Goal: Register for event/course

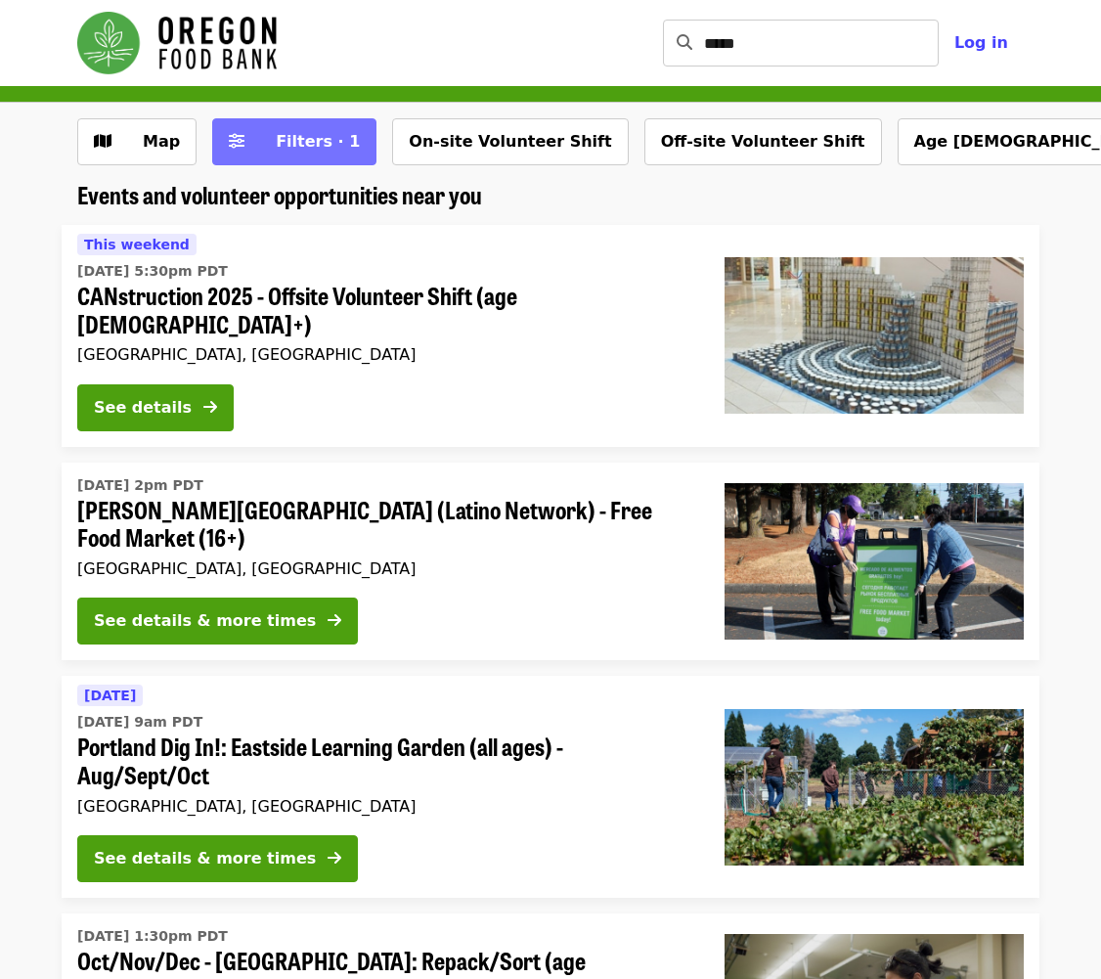
click at [294, 142] on span "Filters · 1" at bounding box center [318, 141] width 84 height 19
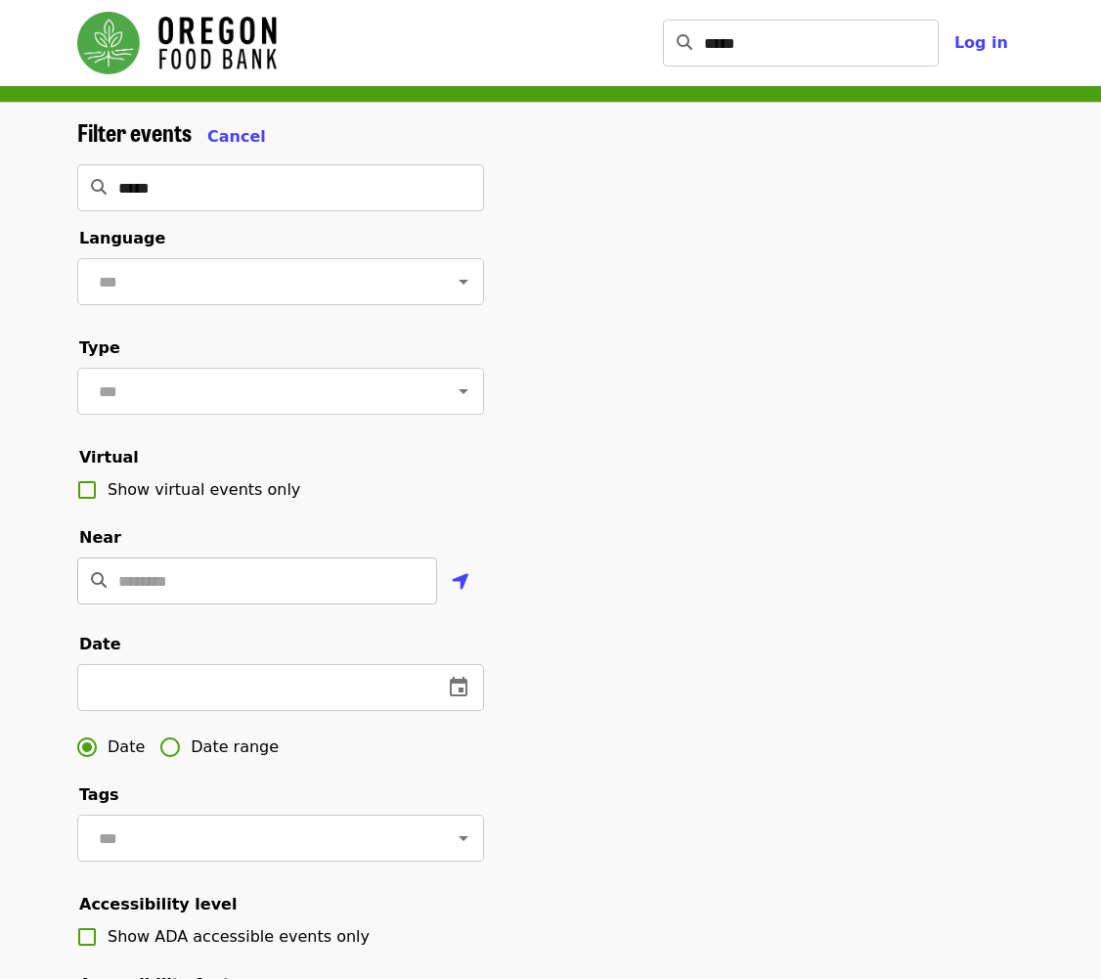
click at [286, 564] on input "Location" at bounding box center [277, 580] width 319 height 47
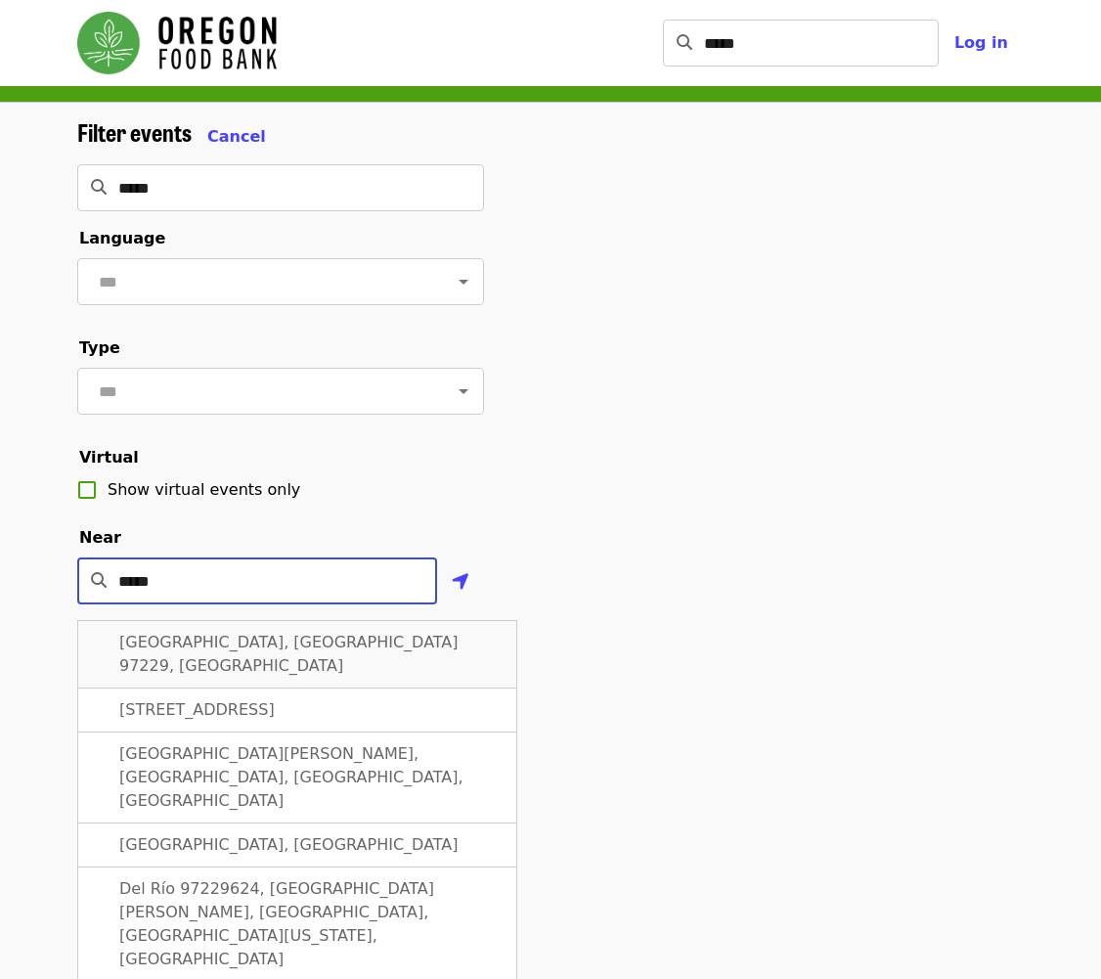
click at [291, 647] on span "[GEOGRAPHIC_DATA], [GEOGRAPHIC_DATA] 97229, [GEOGRAPHIC_DATA]" at bounding box center [288, 654] width 339 height 42
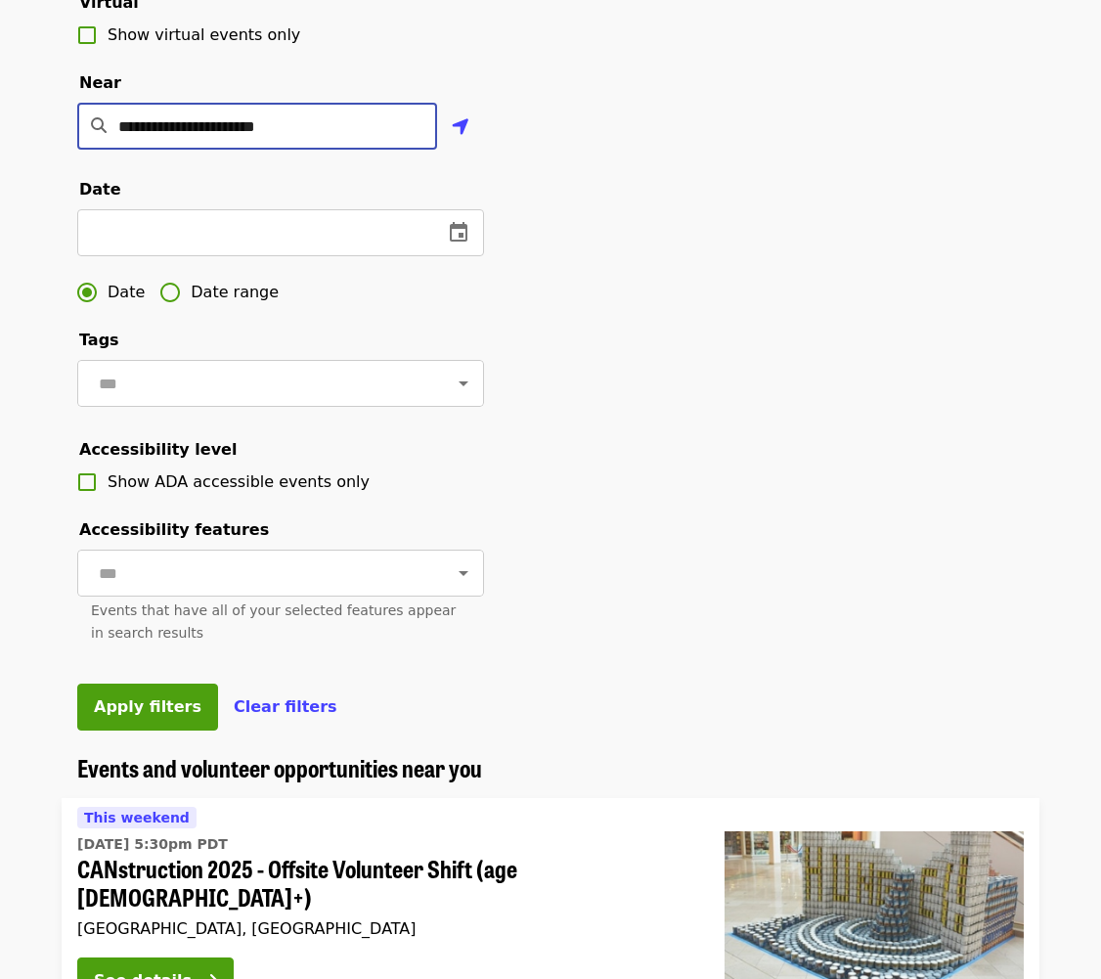
scroll to position [456, 0]
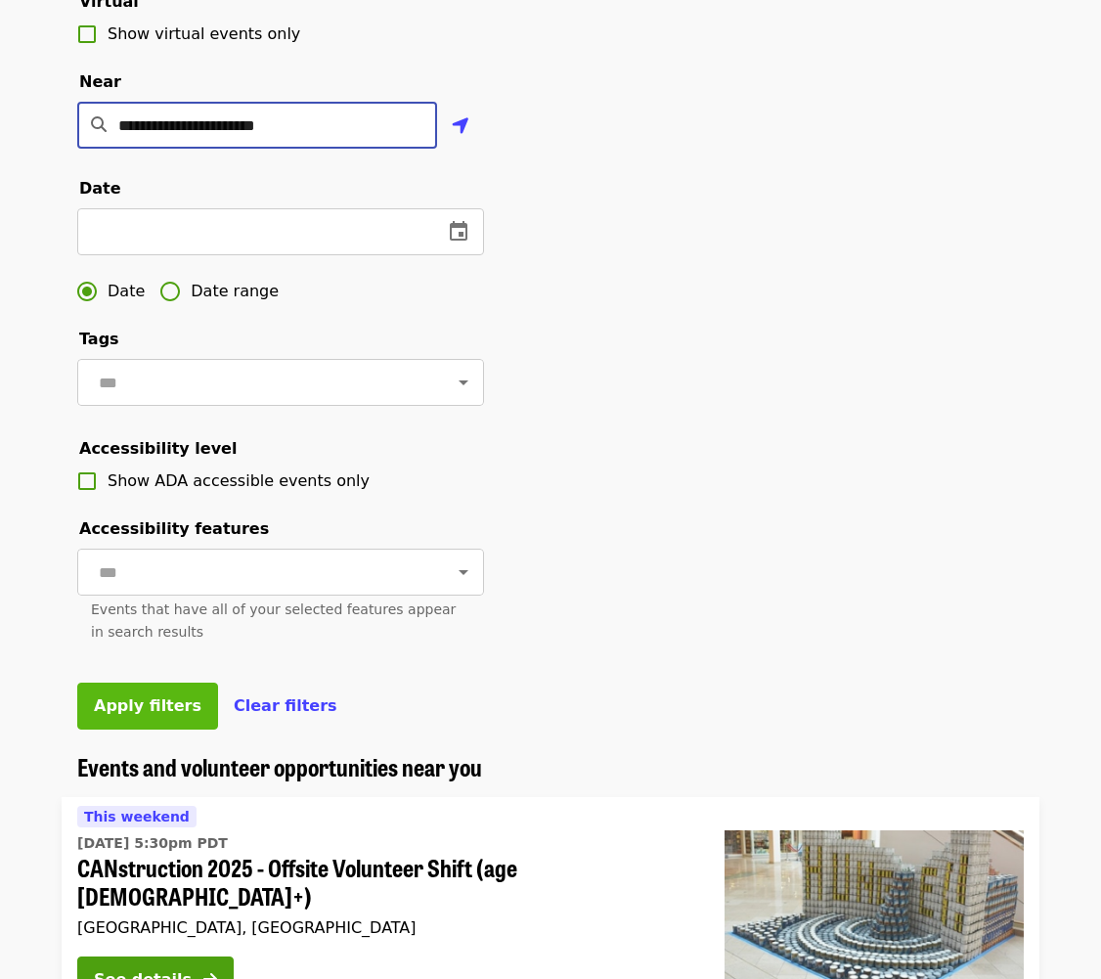
type input "**********"
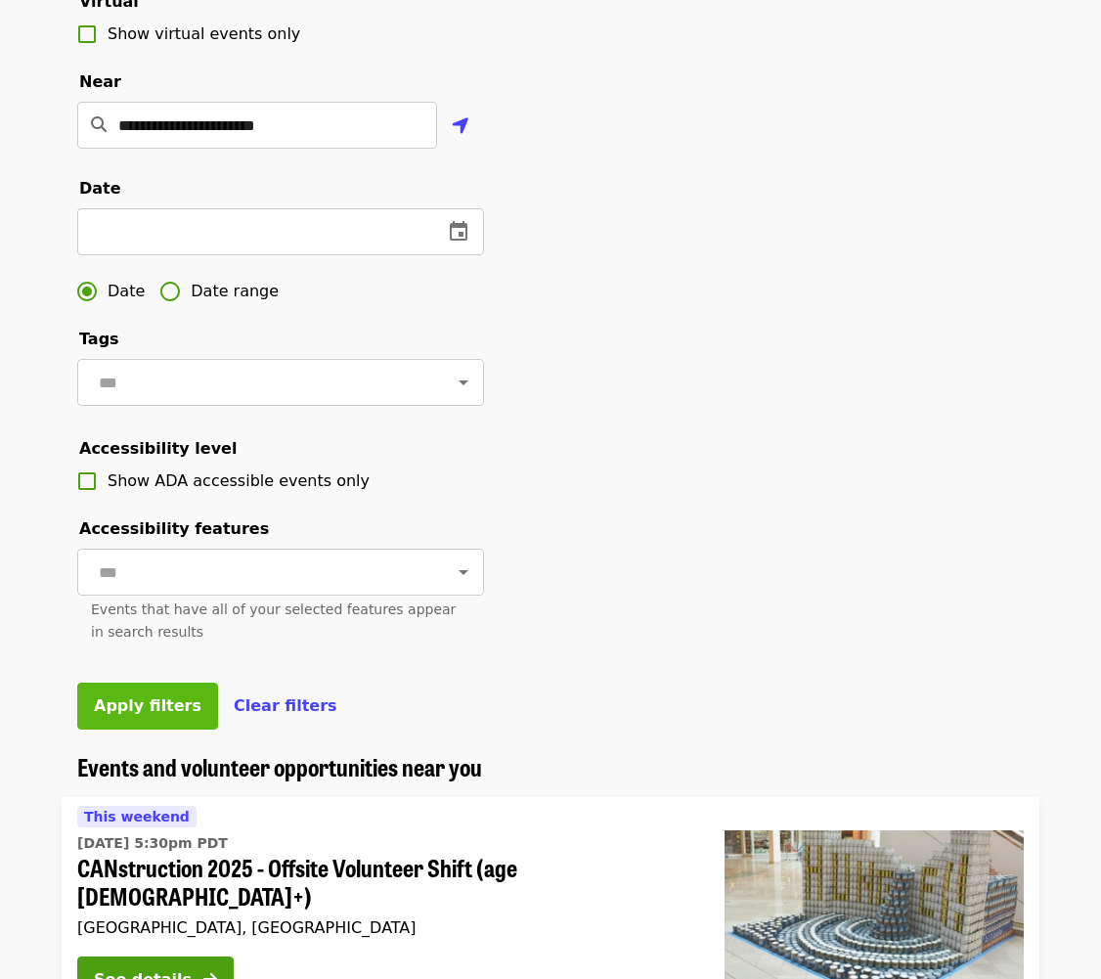
click at [147, 717] on button "Apply filters" at bounding box center [147, 705] width 141 height 47
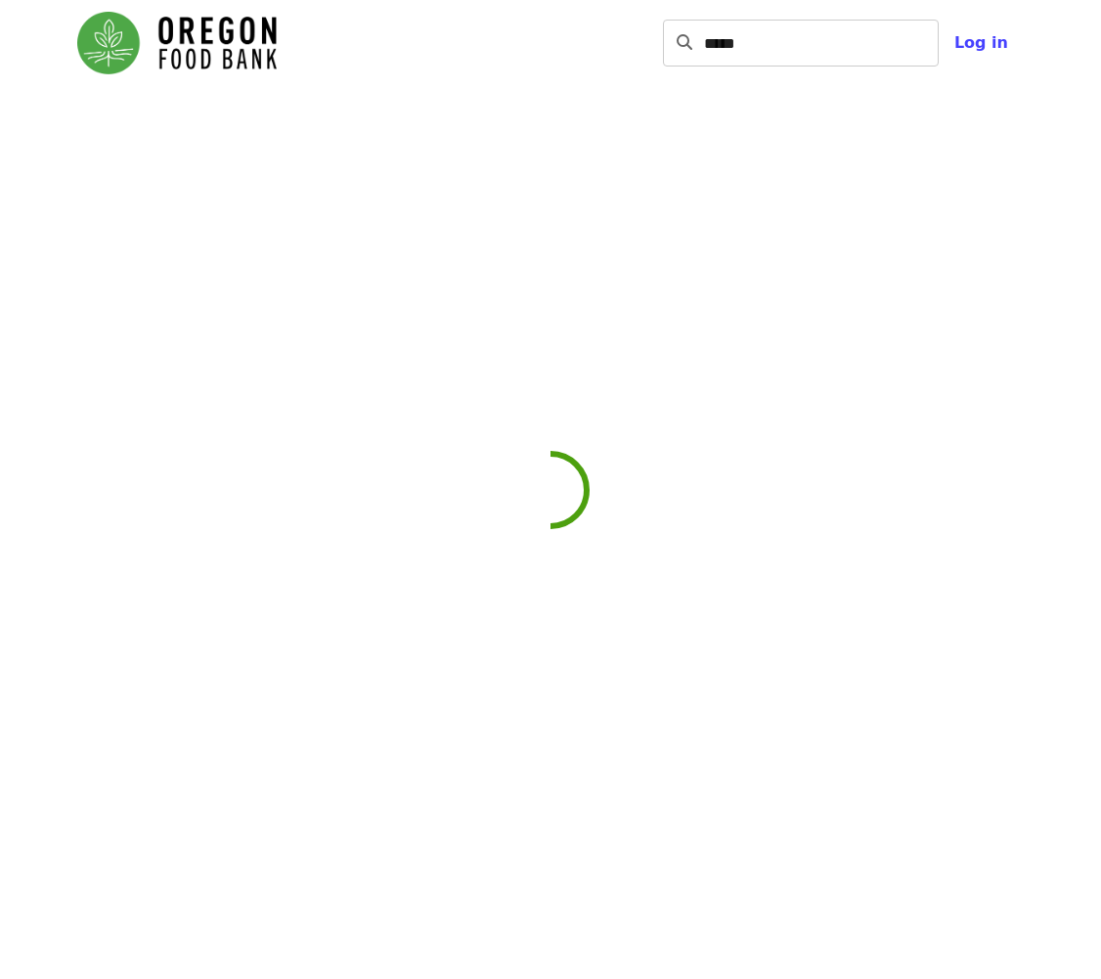
click at [516, 629] on div at bounding box center [550, 599] width 1101 height 979
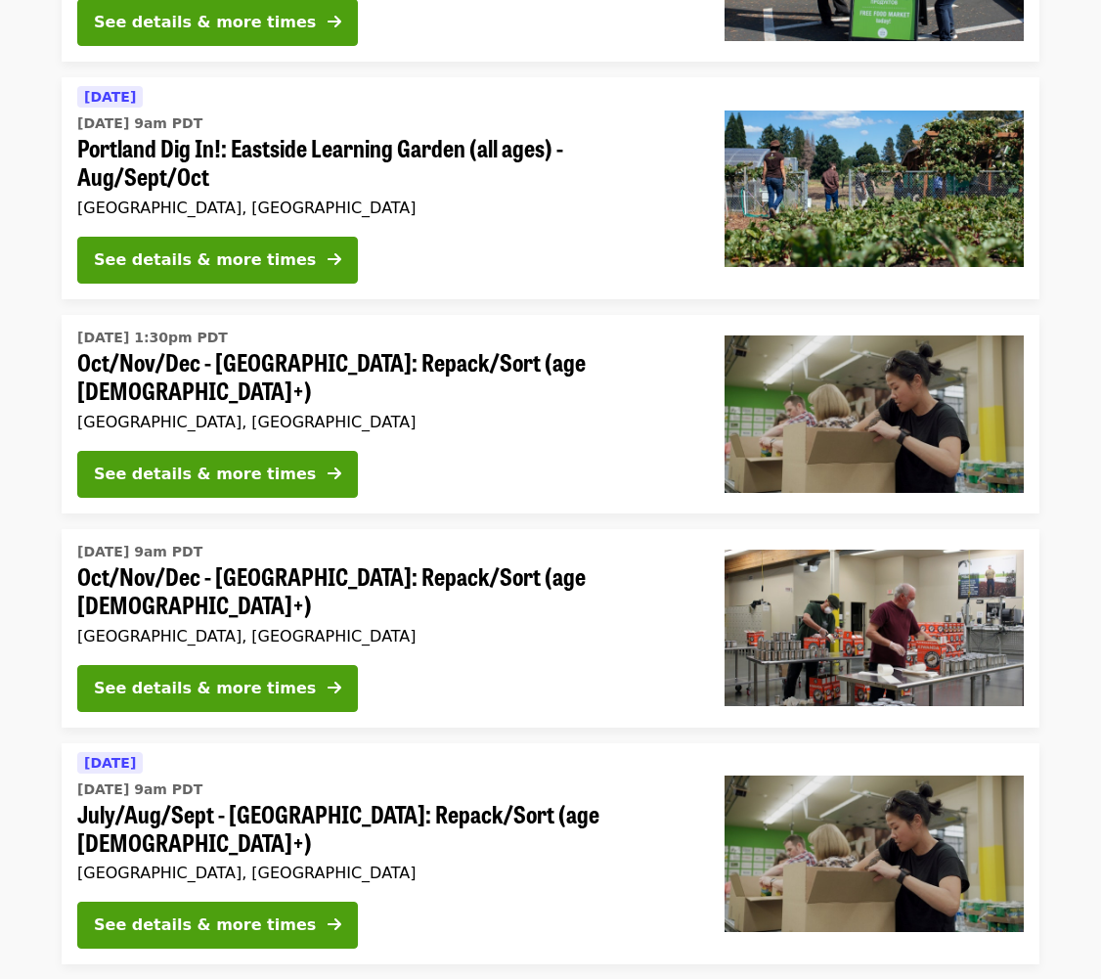
scroll to position [596, 0]
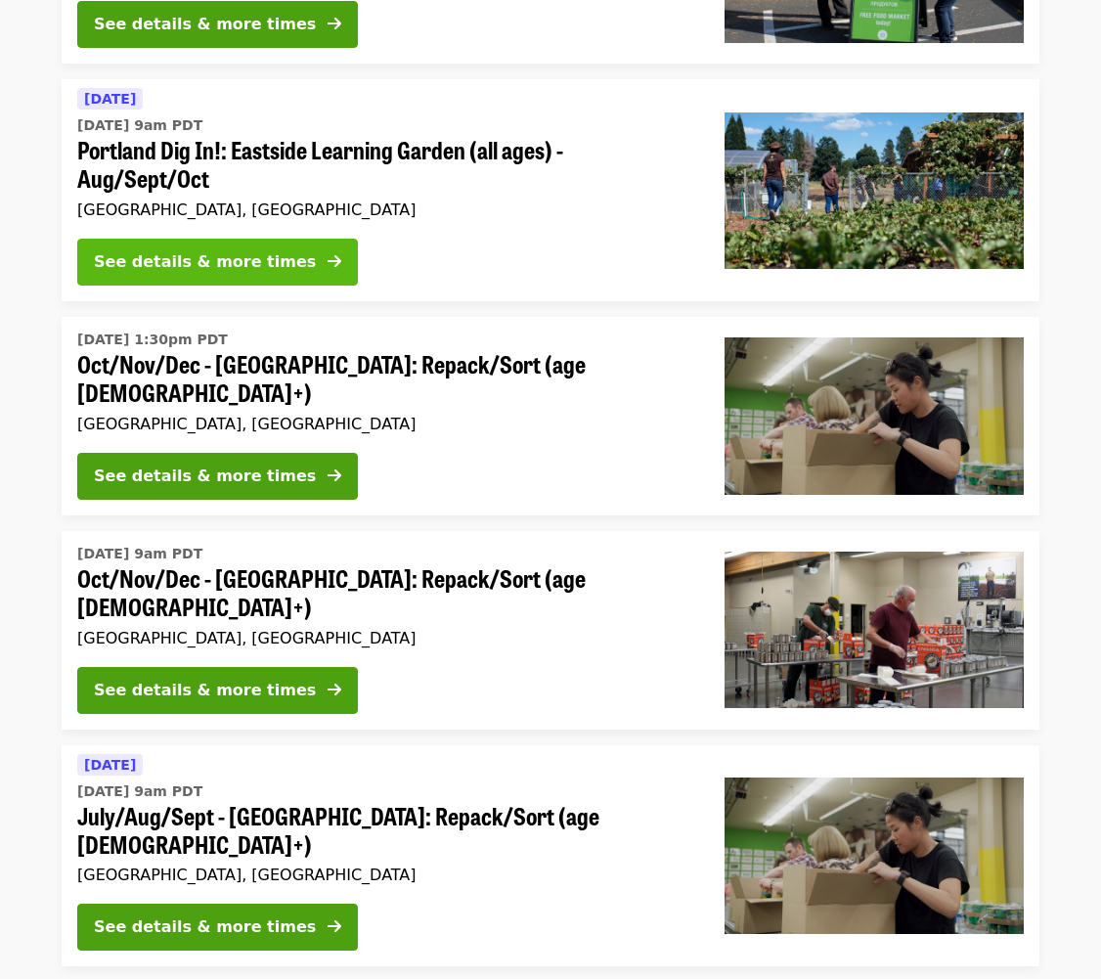
click at [287, 239] on button "See details & more times" at bounding box center [217, 262] width 281 height 47
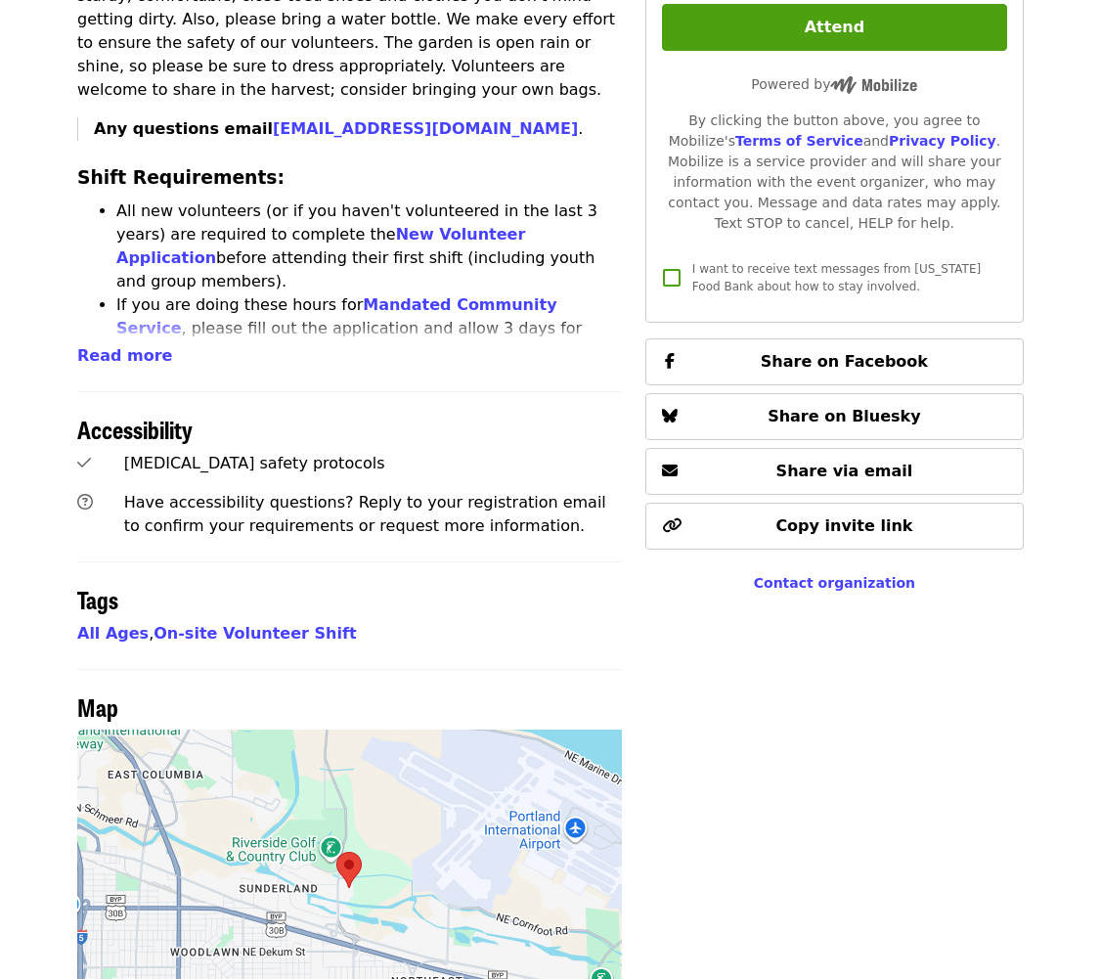
scroll to position [876, 0]
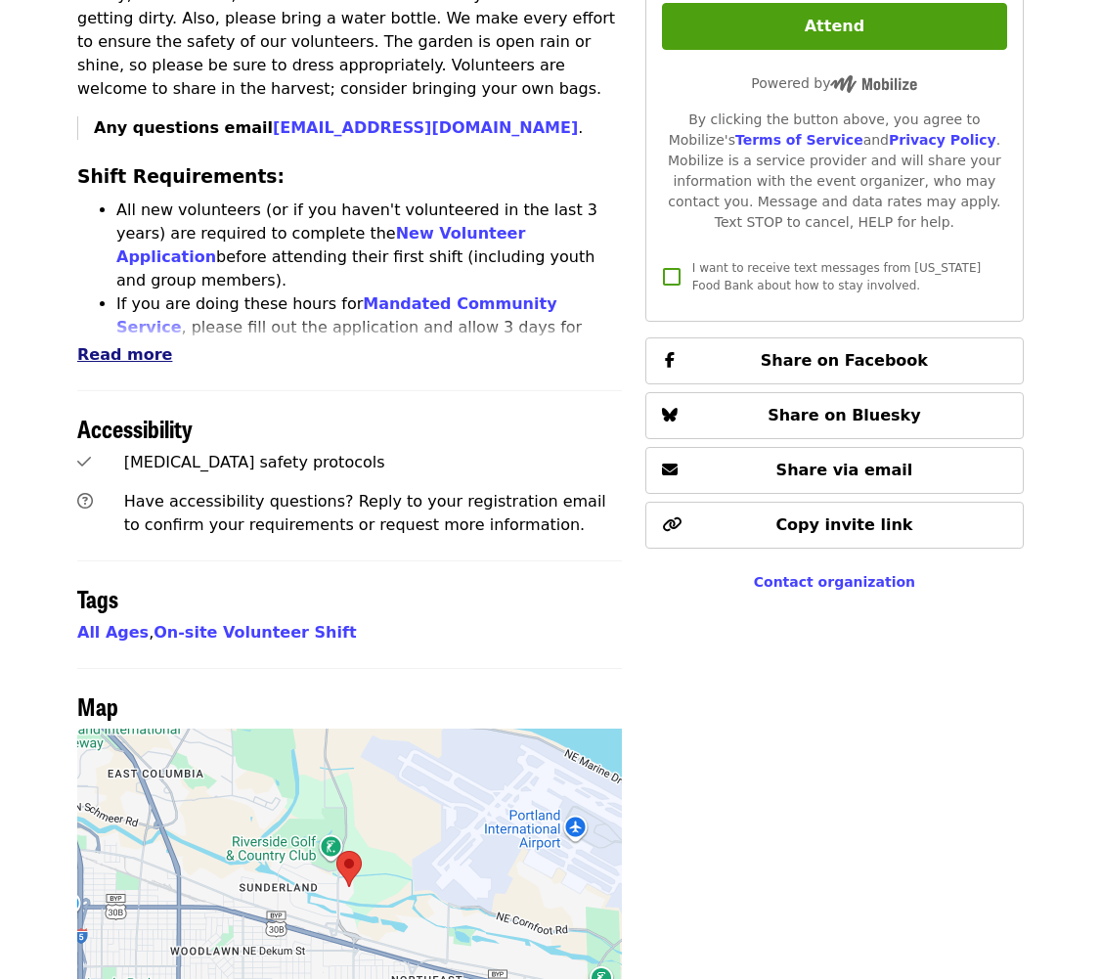
click at [109, 343] on button "Read more" at bounding box center [124, 354] width 95 height 23
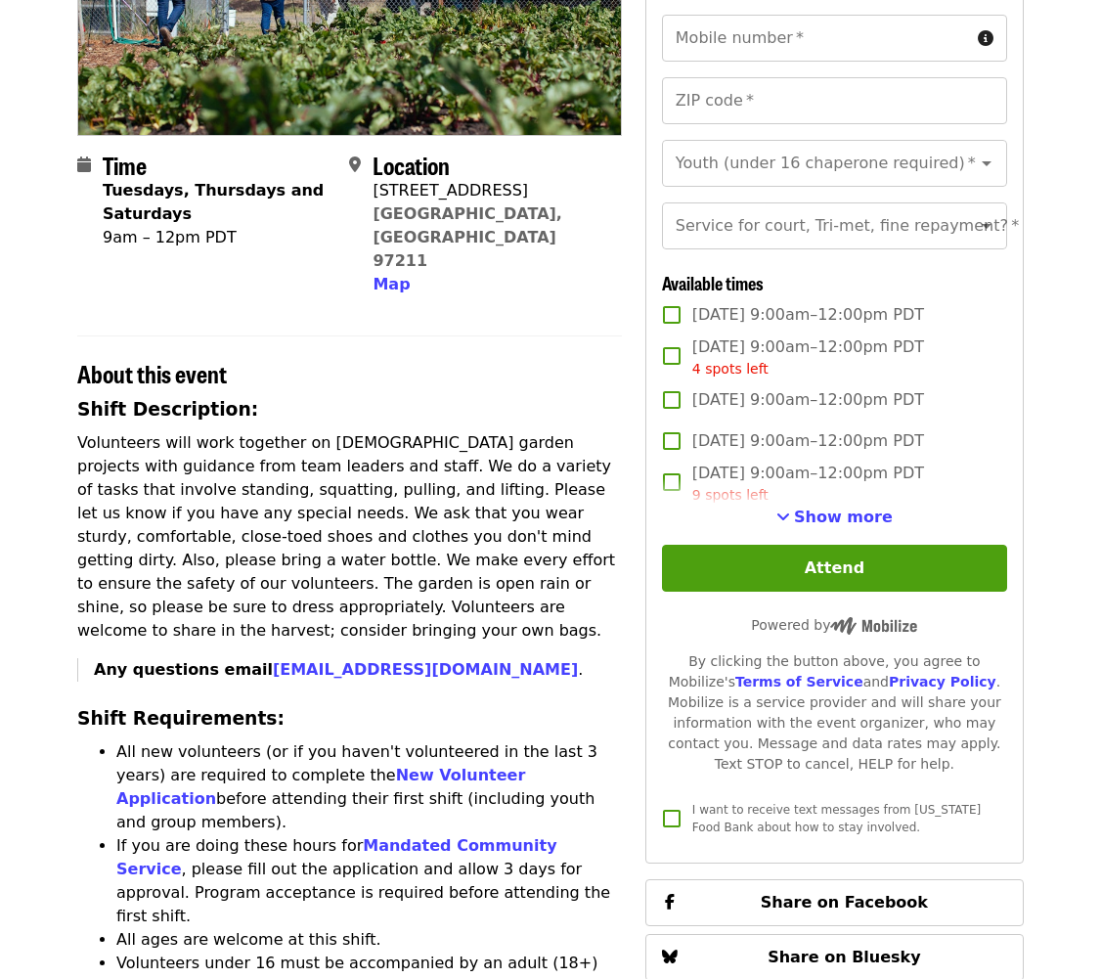
scroll to position [328, 0]
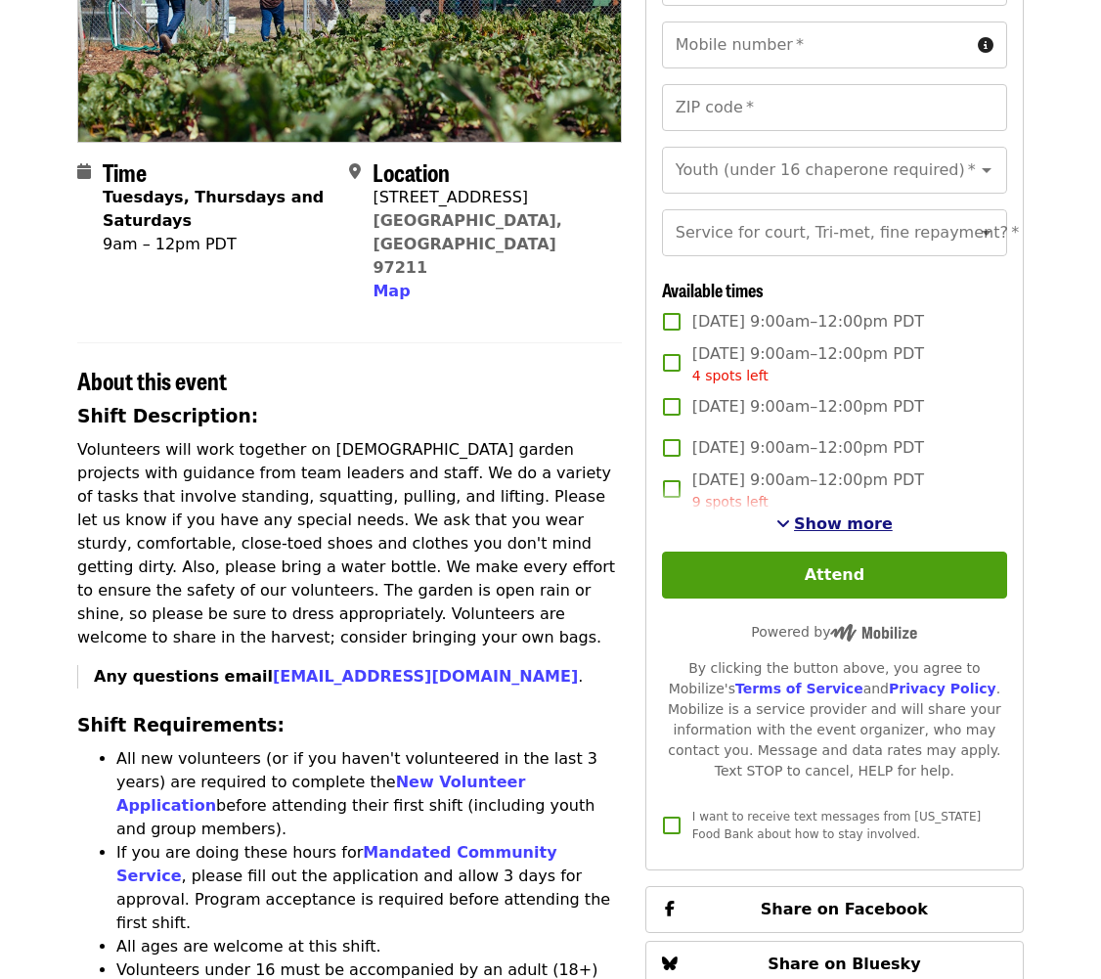
click at [837, 523] on span "Show more" at bounding box center [843, 523] width 99 height 19
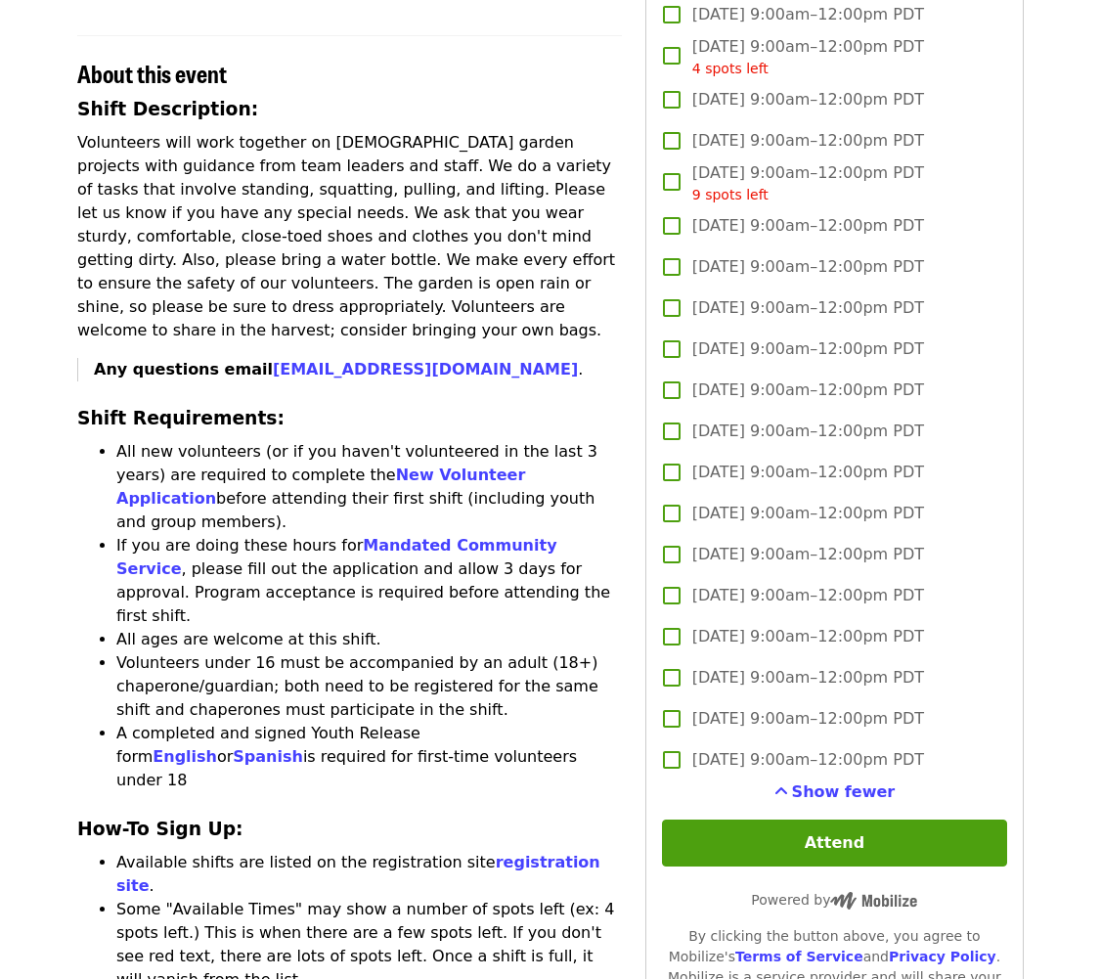
scroll to position [636, 0]
